Goal: Task Accomplishment & Management: Complete application form

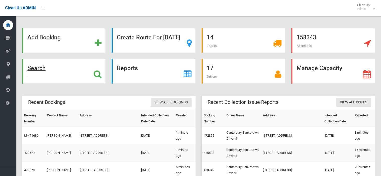
click at [106, 72] on div "Search" at bounding box center [64, 71] width 84 height 25
click at [46, 69] on strong "Search" at bounding box center [36, 68] width 18 height 7
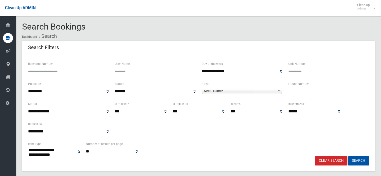
select select
click at [295, 92] on input "text" at bounding box center [328, 91] width 81 height 9
type input "**"
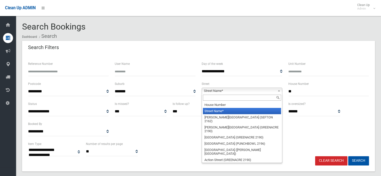
click at [221, 91] on span "Street Name*" at bounding box center [240, 91] width 72 height 6
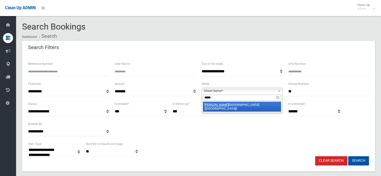
type input "*****"
click at [245, 104] on li "Galli poli Street (CONDELL PARK 2200)" at bounding box center [242, 107] width 78 height 10
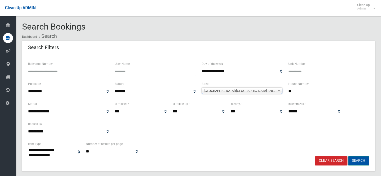
click at [358, 160] on button "Search" at bounding box center [358, 160] width 21 height 9
select select
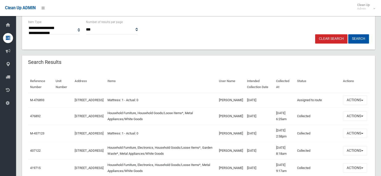
scroll to position [125, 0]
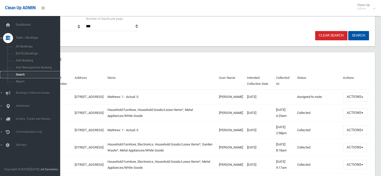
click at [21, 73] on link "Search" at bounding box center [32, 74] width 64 height 7
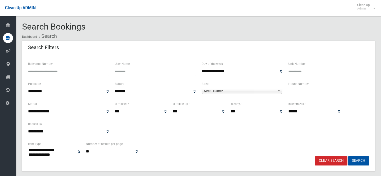
select select
type input "*"
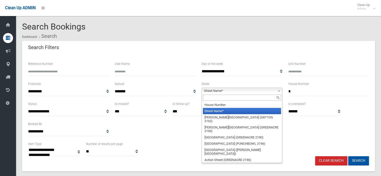
click at [209, 91] on span "Street Name*" at bounding box center [240, 91] width 72 height 6
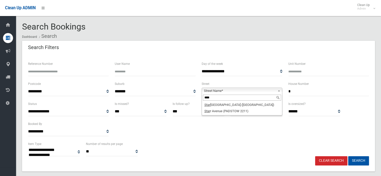
type input "****"
click at [228, 112] on li "Star r Avenue (PADSTOW 2211)" at bounding box center [242, 111] width 78 height 6
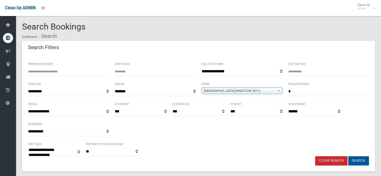
click at [359, 158] on button "Search" at bounding box center [358, 160] width 21 height 9
select select
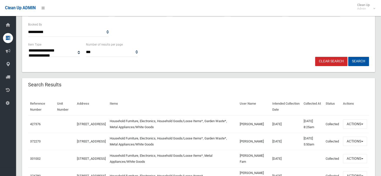
scroll to position [100, 0]
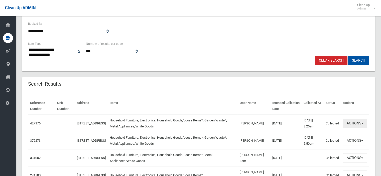
click at [363, 124] on button "Actions" at bounding box center [355, 123] width 24 height 9
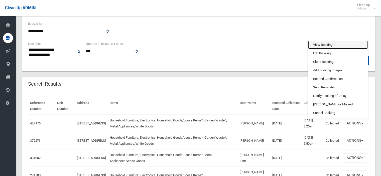
click at [322, 46] on link "View Booking" at bounding box center [338, 45] width 60 height 9
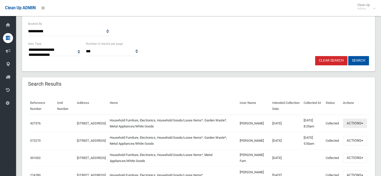
click at [363, 125] on button "Actions" at bounding box center [355, 123] width 24 height 9
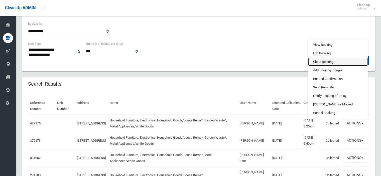
click at [329, 60] on link "Clone Booking" at bounding box center [338, 62] width 60 height 9
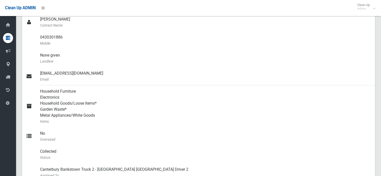
scroll to position [175, 0]
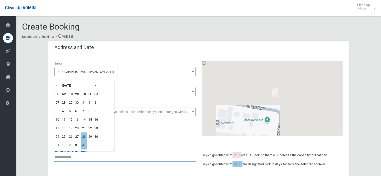
click at [66, 158] on input "text" at bounding box center [124, 156] width 141 height 9
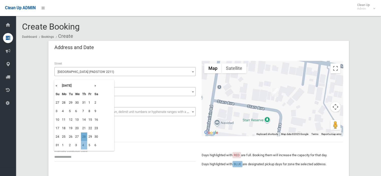
click at [83, 137] on td "28" at bounding box center [84, 137] width 6 height 9
type input "**********"
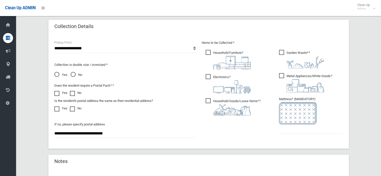
scroll to position [225, 0]
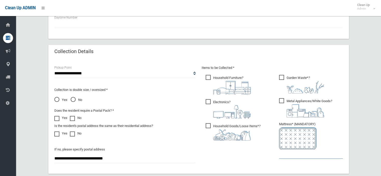
click at [293, 152] on input "text" at bounding box center [311, 154] width 64 height 9
type input "*"
click at [290, 76] on span "Garden Waste* ?" at bounding box center [301, 84] width 45 height 19
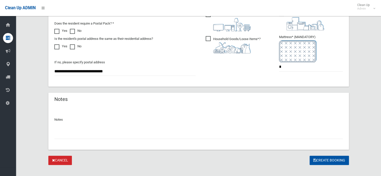
scroll to position [319, 0]
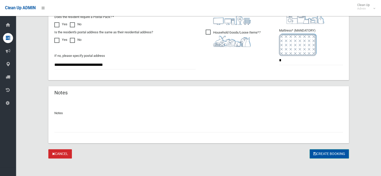
click at [330, 155] on button "Create Booking" at bounding box center [329, 153] width 39 height 9
